Goal: Check status: Check status

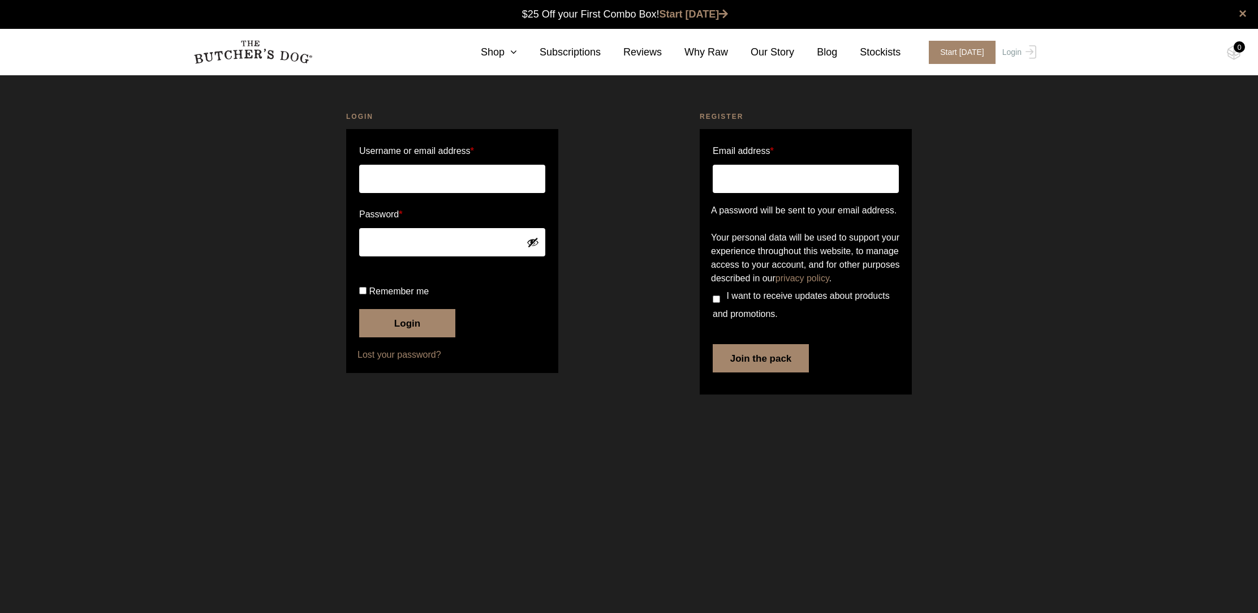
type input "[EMAIL_ADDRESS][DOMAIN_NAME]"
click at [407, 323] on button "Login" at bounding box center [407, 323] width 96 height 28
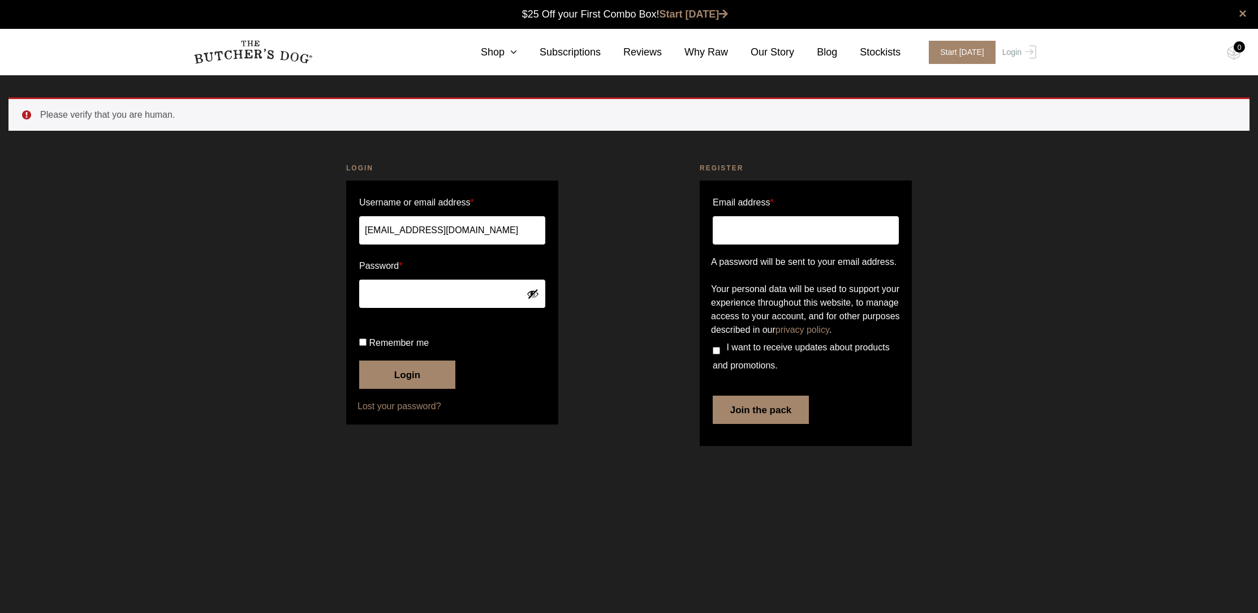
click at [362, 346] on input "Remember me" at bounding box center [362, 341] width 7 height 7
checkbox input "true"
click at [364, 389] on button "Login" at bounding box center [407, 374] width 96 height 28
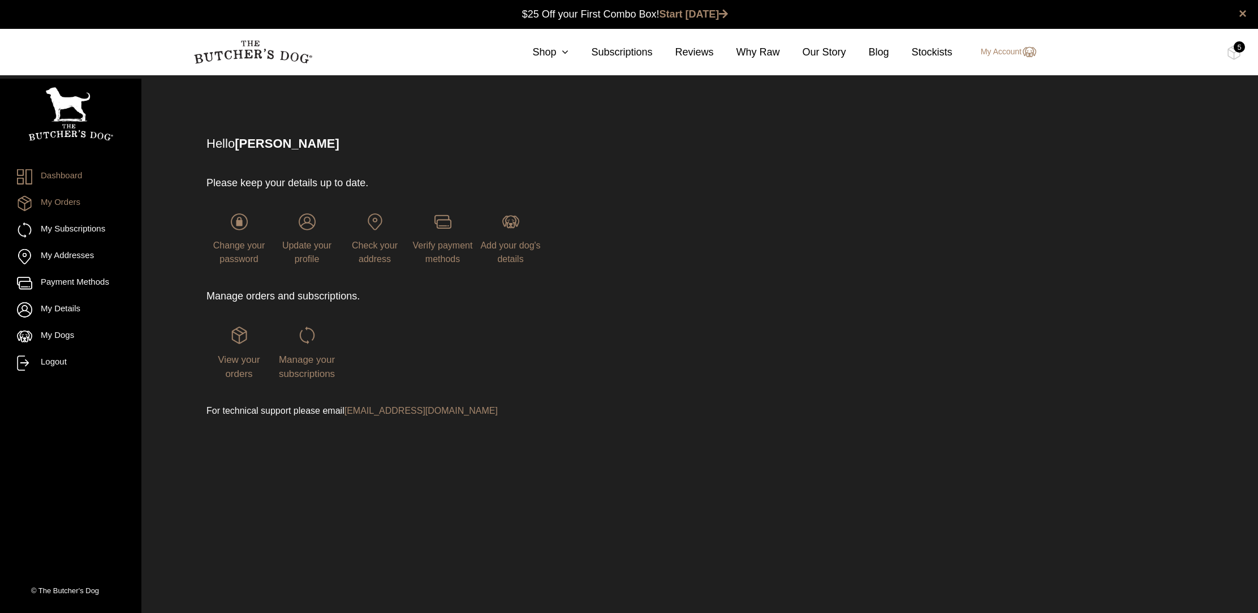
click at [62, 201] on link "My Orders" at bounding box center [70, 203] width 107 height 15
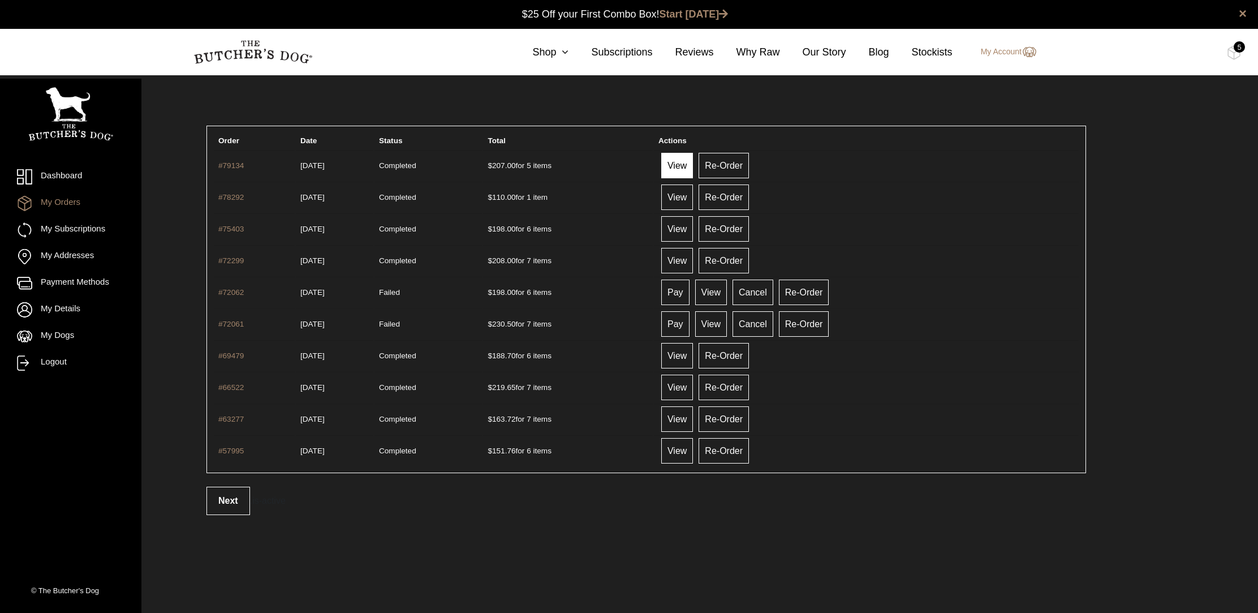
click at [693, 164] on link "View" at bounding box center [677, 165] width 32 height 25
